Goal: Obtain resource: Download file/media

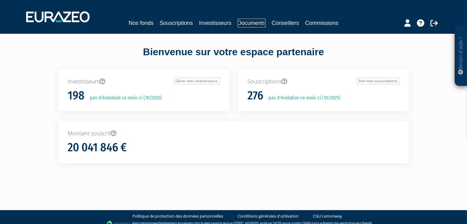
click at [253, 22] on link "Documents" at bounding box center [252, 23] width 28 height 9
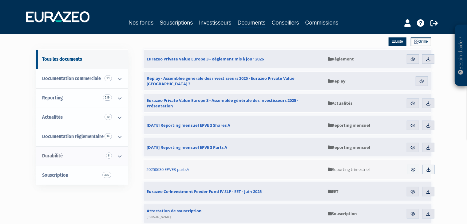
scroll to position [31, 0]
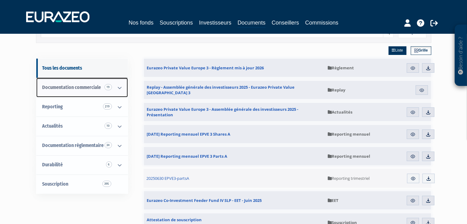
click at [122, 89] on icon at bounding box center [120, 87] width 16 height 19
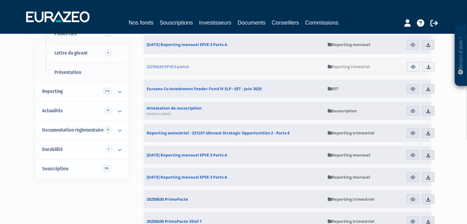
scroll to position [154, 0]
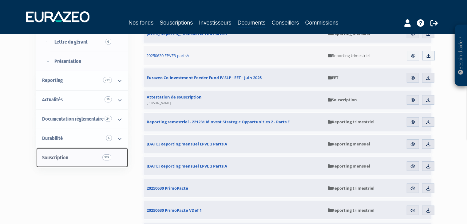
click at [119, 155] on link "Souscription 395" at bounding box center [82, 158] width 92 height 19
